Goal: Navigation & Orientation: Find specific page/section

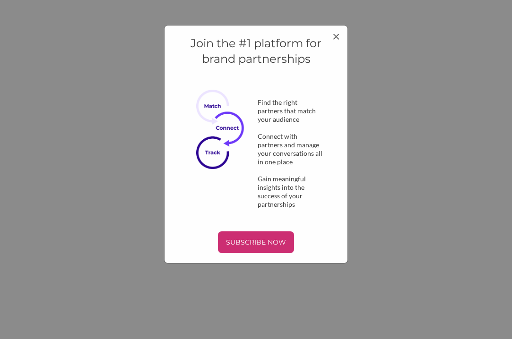
click at [340, 30] on div "Join the #1 platform for brand partnerships Find the right partners that match …" at bounding box center [256, 144] width 184 height 239
click at [335, 34] on span "×" at bounding box center [336, 36] width 8 height 16
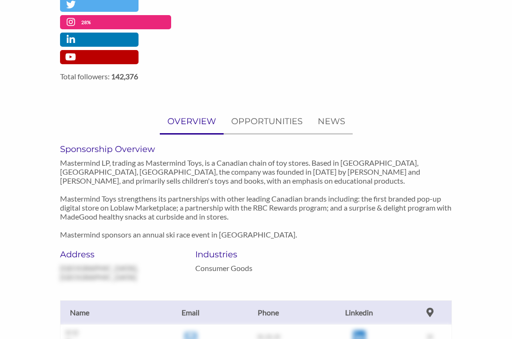
scroll to position [500, 0]
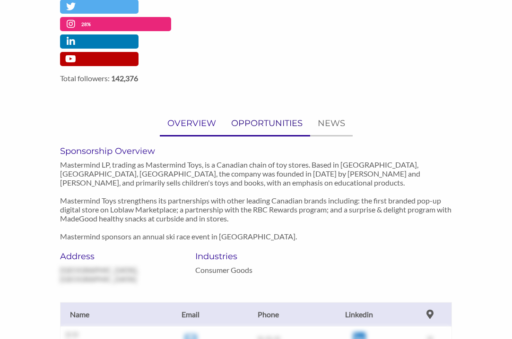
click at [264, 123] on p "OPPORTUNITIES" at bounding box center [266, 124] width 71 height 14
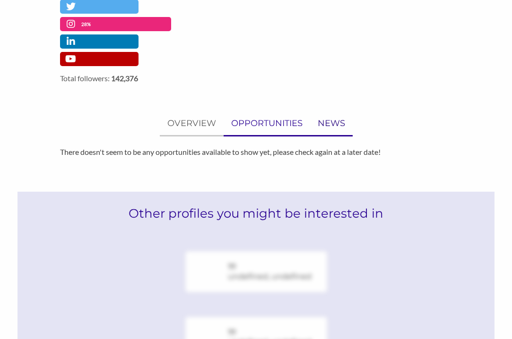
click at [336, 129] on p "NEWS" at bounding box center [330, 124] width 27 height 14
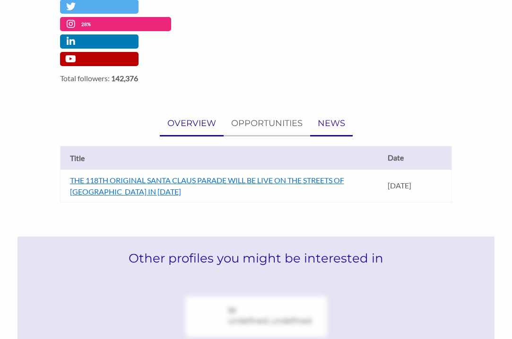
click at [193, 124] on p "OVERVIEW" at bounding box center [191, 124] width 49 height 14
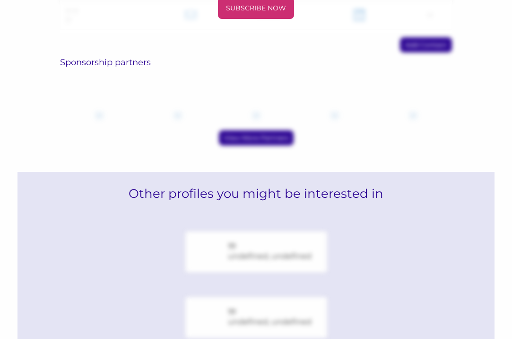
scroll to position [881, 0]
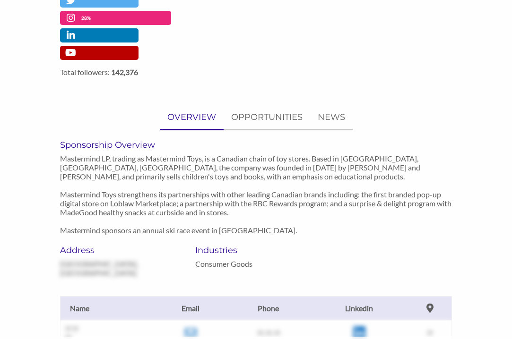
scroll to position [506, 0]
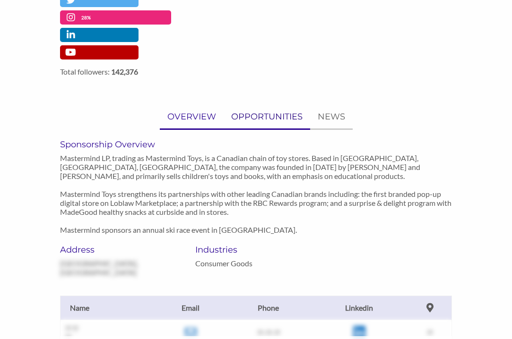
click at [272, 116] on p "OPPORTUNITIES" at bounding box center [266, 117] width 71 height 14
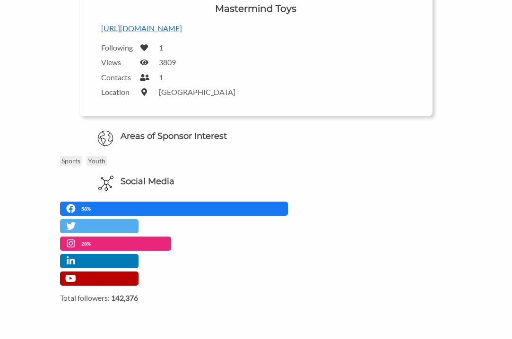
scroll to position [262, 0]
